Goal: Task Accomplishment & Management: Use online tool/utility

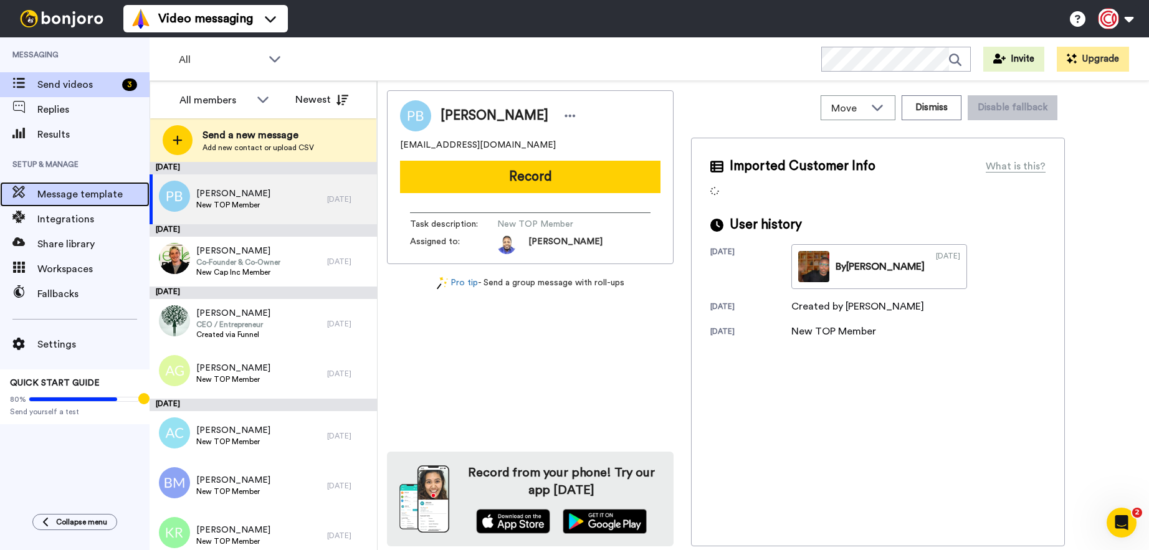
click at [83, 184] on div "Message template" at bounding box center [75, 194] width 150 height 25
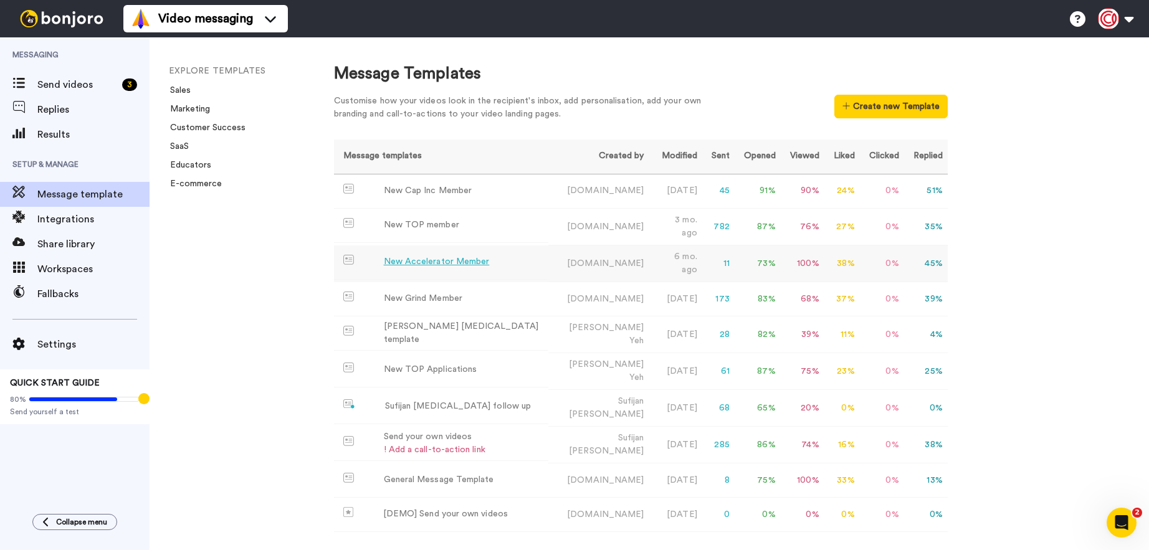
click at [442, 257] on div "New Accelerator Member" at bounding box center [437, 261] width 106 height 13
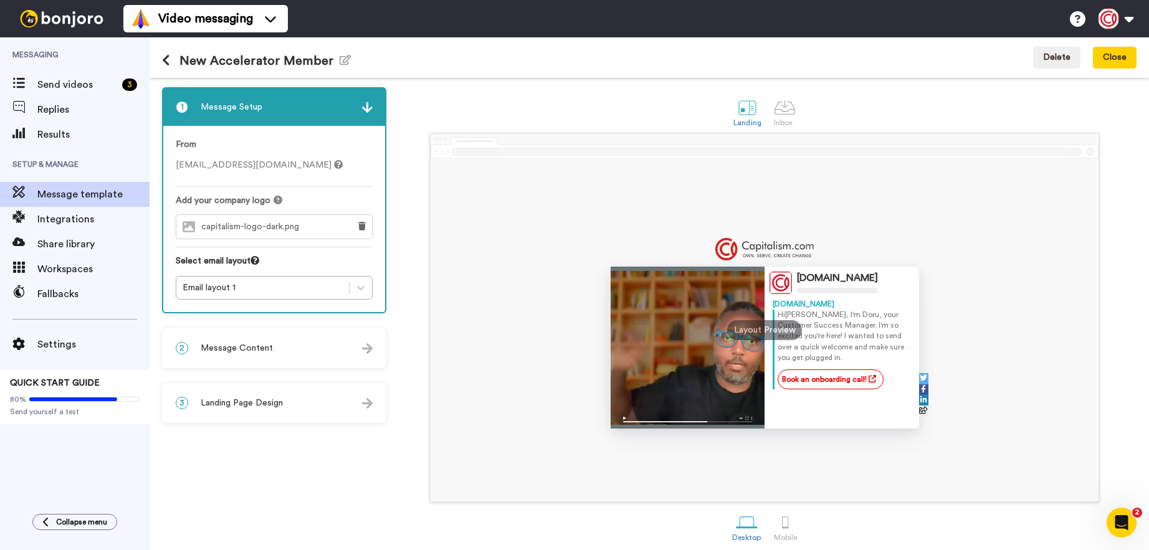
click at [274, 346] on div "2 Message Content" at bounding box center [274, 348] width 222 height 37
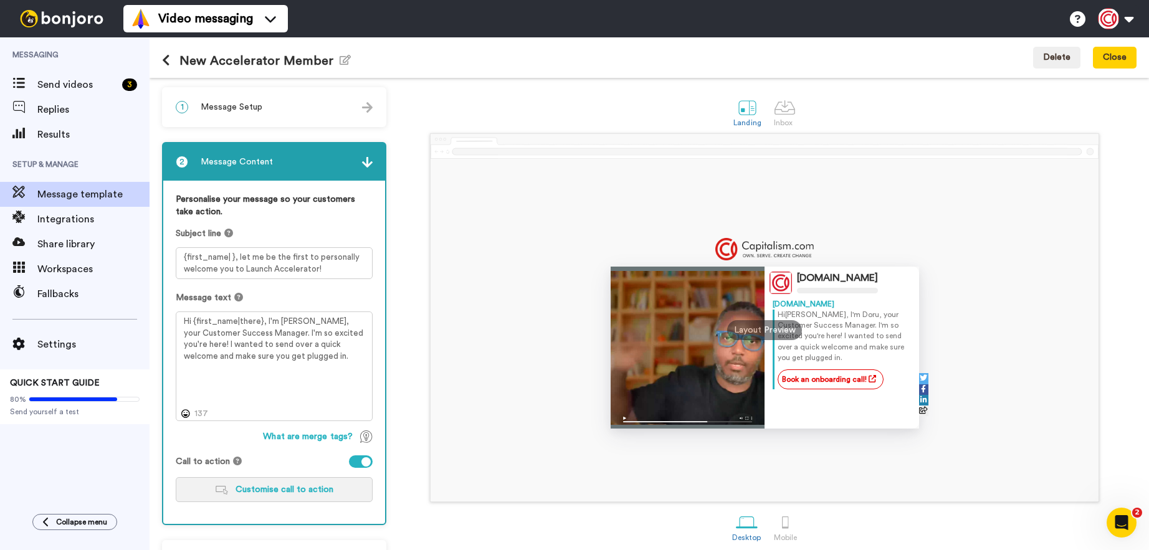
click at [272, 493] on span "Customise call to action" at bounding box center [284, 489] width 98 height 9
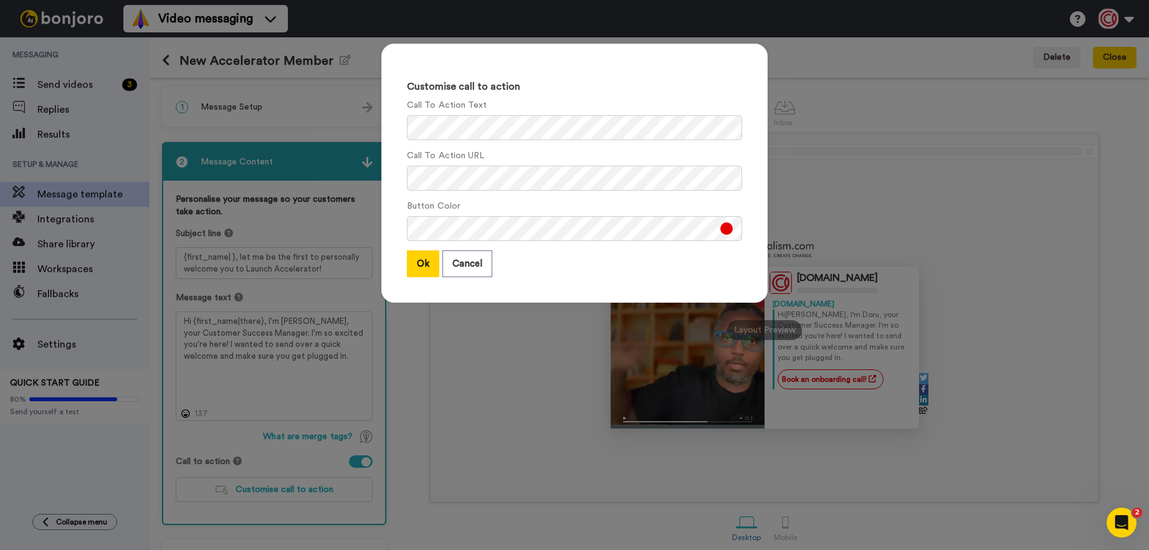
click at [268, 493] on div "Customise call to action Call To Action Text Call To Action URL Button Color Ok…" at bounding box center [574, 275] width 1149 height 550
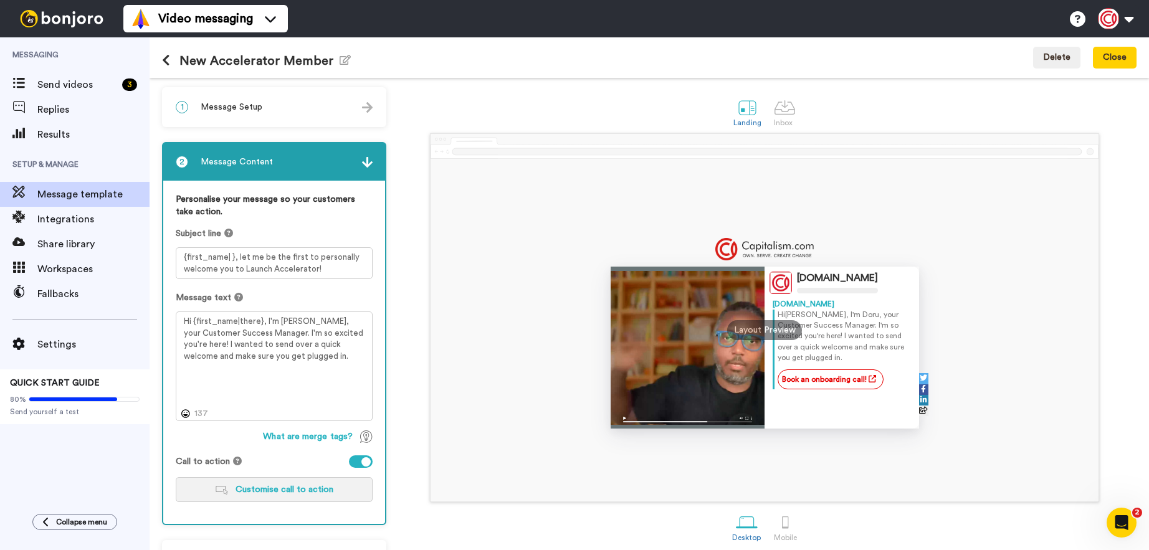
click at [262, 490] on span "Customise call to action" at bounding box center [284, 489] width 98 height 9
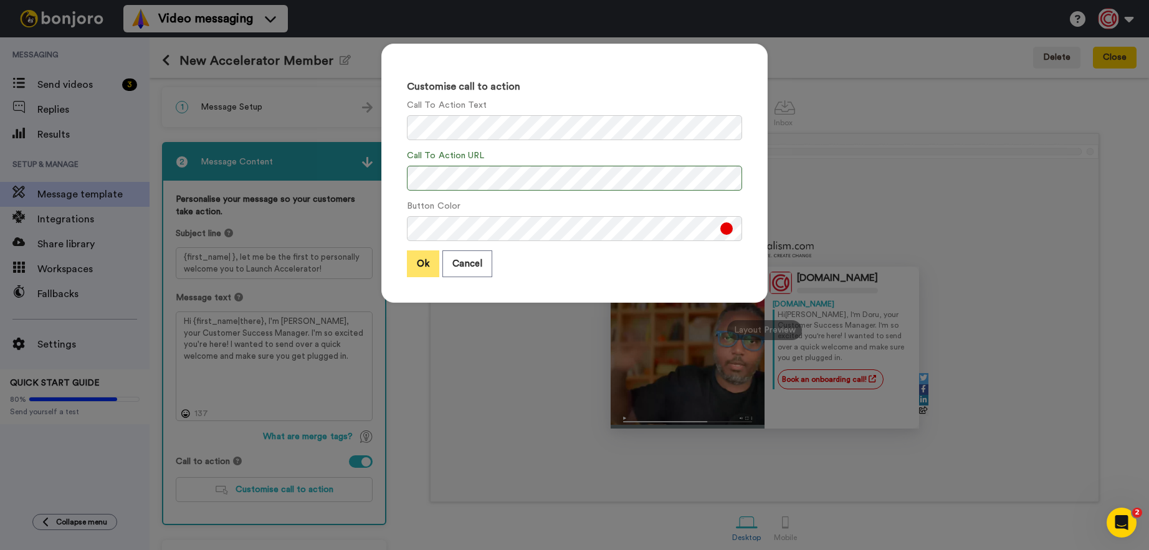
click at [423, 265] on button "Ok" at bounding box center [423, 263] width 32 height 27
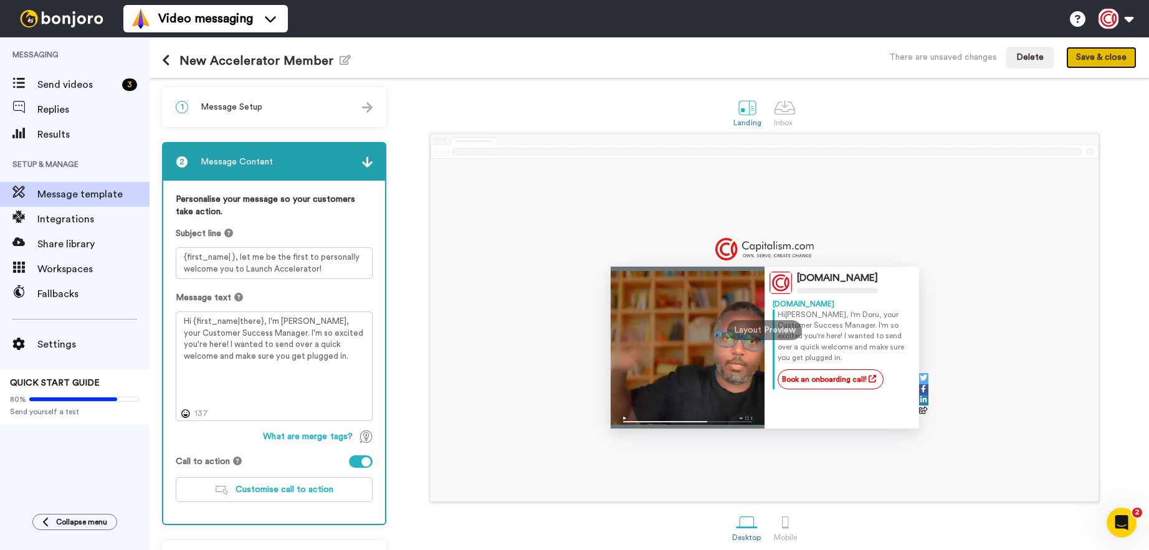
click at [1093, 60] on button "Save & close" at bounding box center [1101, 58] width 70 height 22
